Goal: Task Accomplishment & Management: Manage account settings

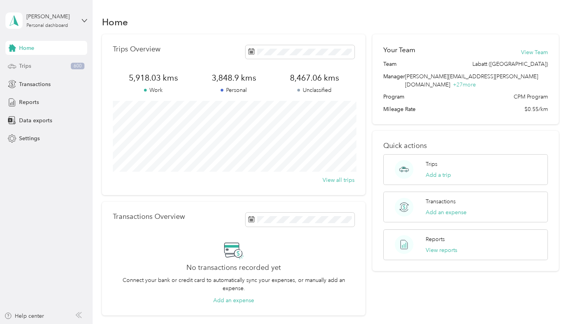
click at [33, 67] on div "Trips 600" at bounding box center [46, 66] width 82 height 14
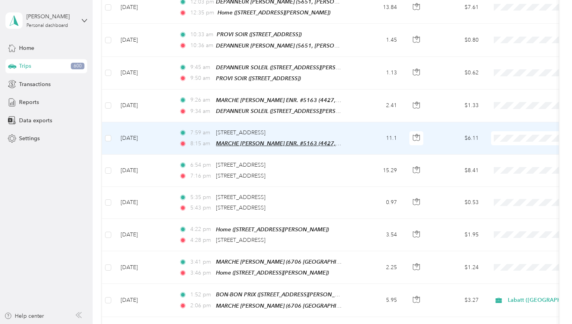
scroll to position [140, 0]
click at [493, 150] on span "Labatt ([GEOGRAPHIC_DATA])" at bounding box center [528, 151] width 94 height 8
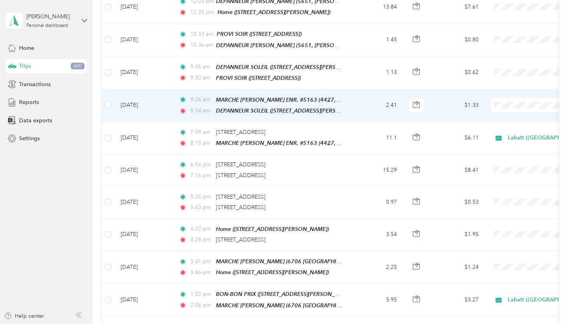
click at [498, 118] on span "Labatt ([GEOGRAPHIC_DATA])" at bounding box center [535, 118] width 80 height 8
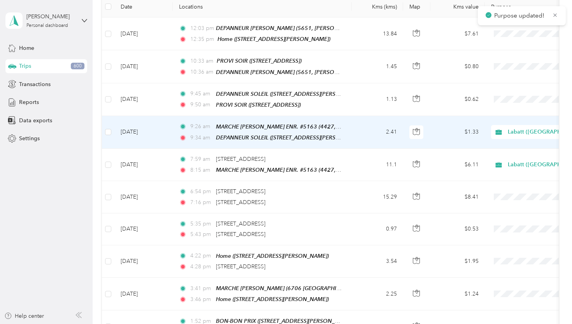
scroll to position [113, 0]
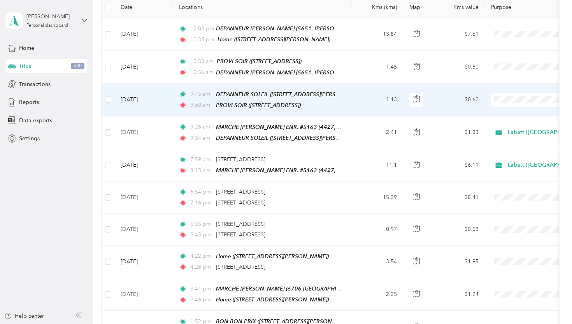
click at [501, 112] on span "Labatt ([GEOGRAPHIC_DATA])" at bounding box center [535, 113] width 80 height 8
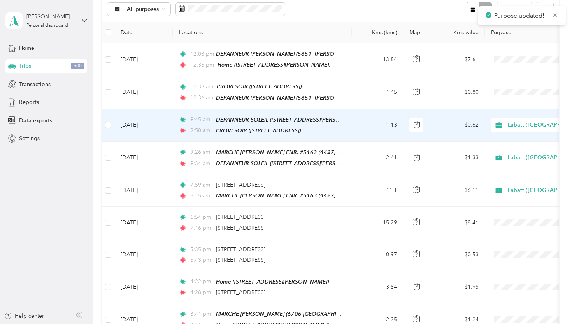
scroll to position [85, 0]
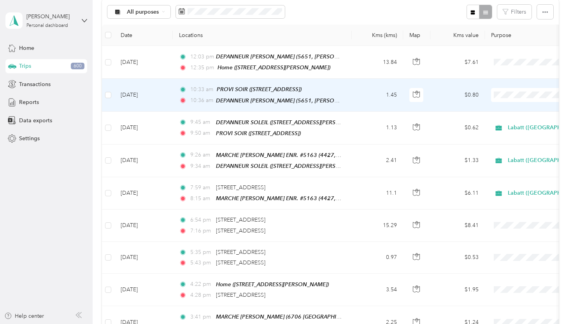
click at [504, 109] on span "Labatt ([GEOGRAPHIC_DATA])" at bounding box center [535, 109] width 80 height 8
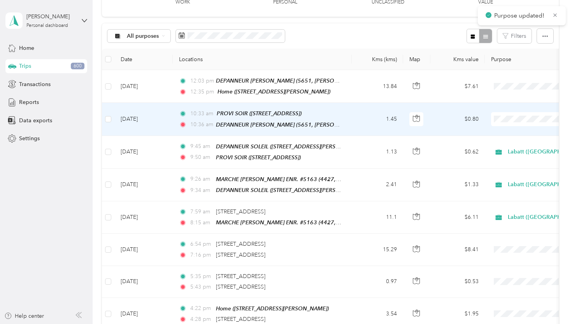
scroll to position [61, 0]
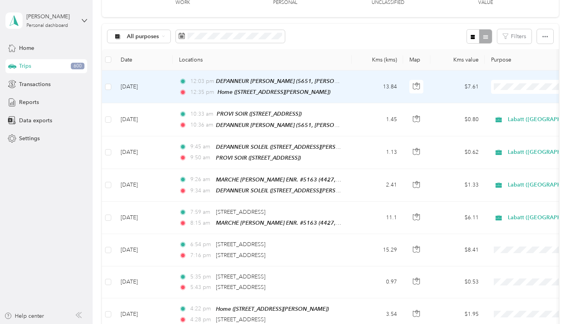
click at [500, 100] on span "Labatt ([GEOGRAPHIC_DATA])" at bounding box center [535, 101] width 80 height 8
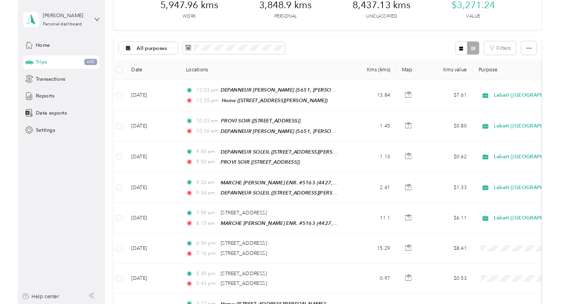
scroll to position [0, 0]
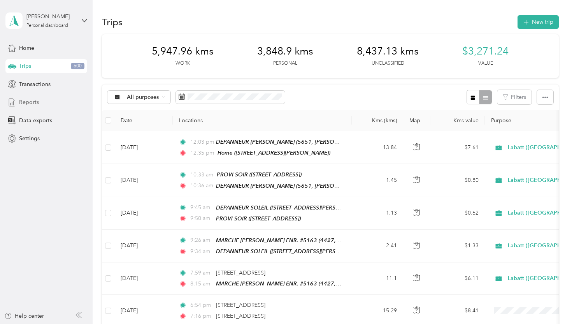
click at [49, 99] on div "Reports" at bounding box center [46, 102] width 82 height 14
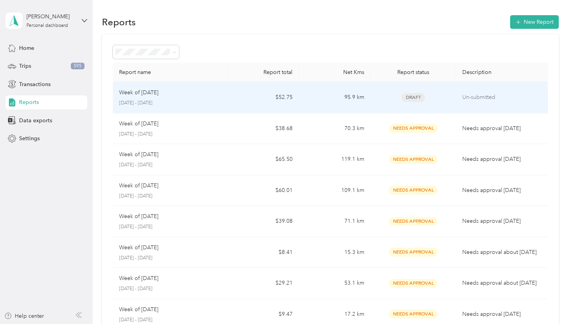
click at [230, 91] on td "$52.75" at bounding box center [263, 97] width 72 height 31
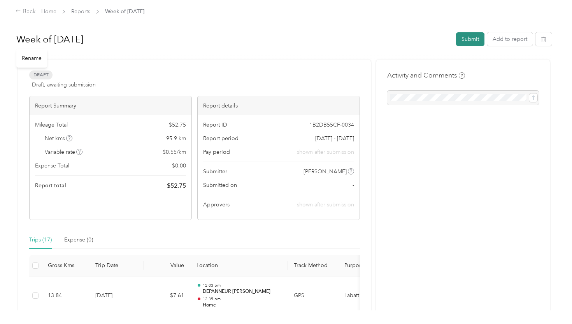
click at [472, 41] on button "Submit" at bounding box center [470, 39] width 28 height 14
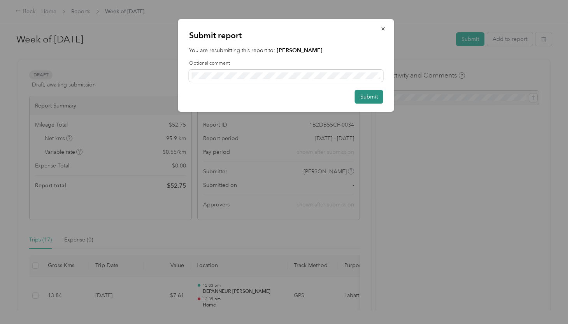
click at [361, 91] on button "Submit" at bounding box center [369, 97] width 28 height 14
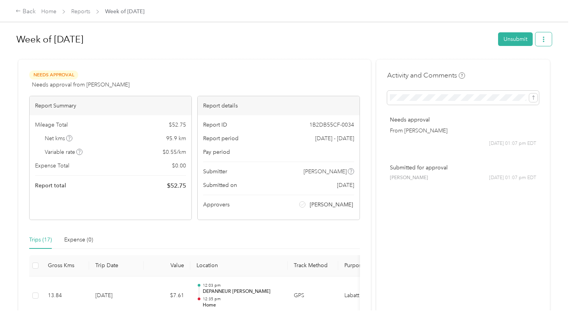
click at [547, 43] on button "button" at bounding box center [544, 39] width 16 height 14
click at [520, 64] on span "Download" at bounding box center [526, 67] width 26 height 8
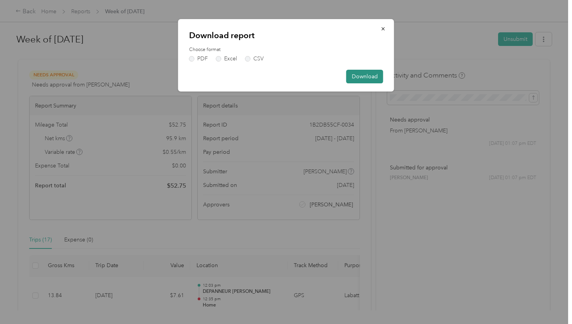
click at [360, 73] on button "Download" at bounding box center [364, 77] width 37 height 14
